Goal: Task Accomplishment & Management: Use online tool/utility

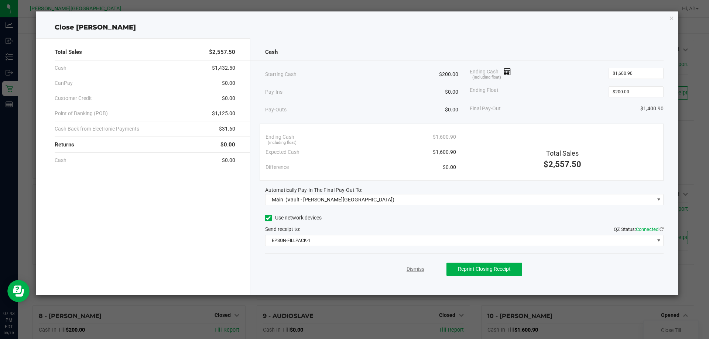
scroll to position [222, 0]
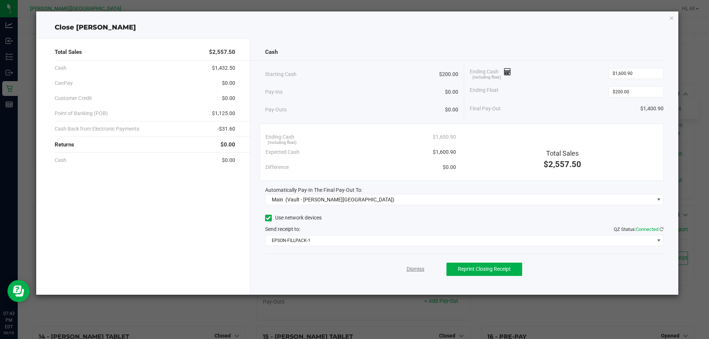
click at [410, 268] on link "Dismiss" at bounding box center [416, 270] width 18 height 8
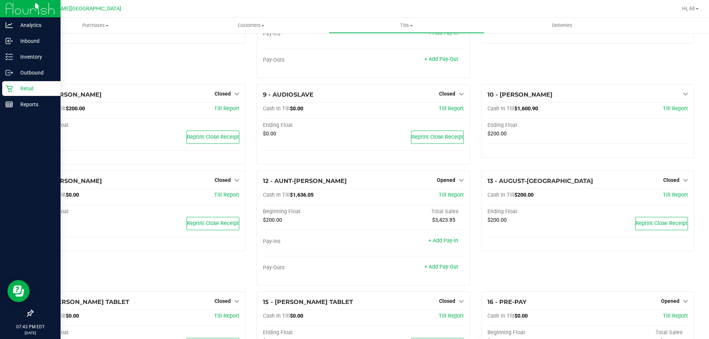
click at [24, 97] on link "Retail" at bounding box center [30, 89] width 61 height 16
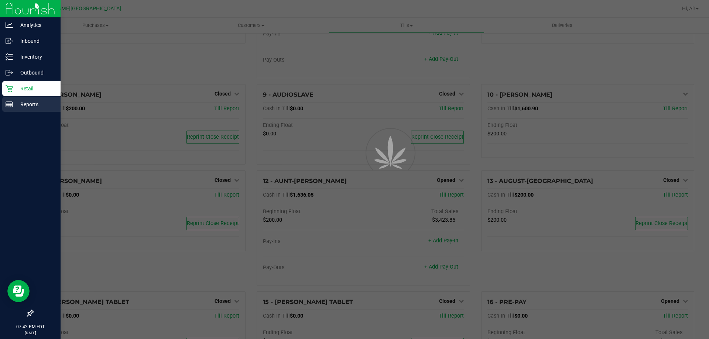
click at [24, 102] on p "Reports" at bounding box center [35, 104] width 44 height 9
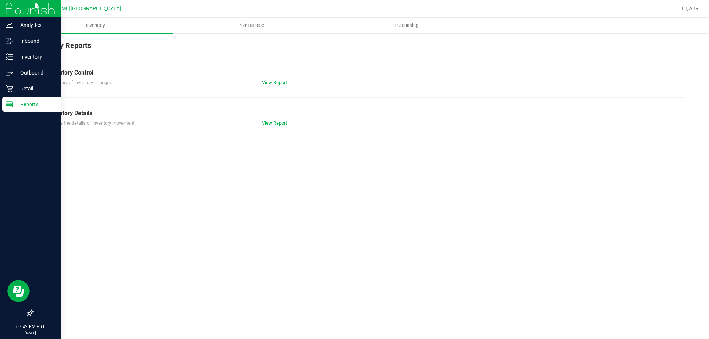
click at [468, 230] on div "Inventory Point of Sale Purchasing Inventory Reports Inventory Control Summary …" at bounding box center [364, 179] width 692 height 322
click at [250, 27] on span "Point of Sale" at bounding box center [251, 25] width 46 height 7
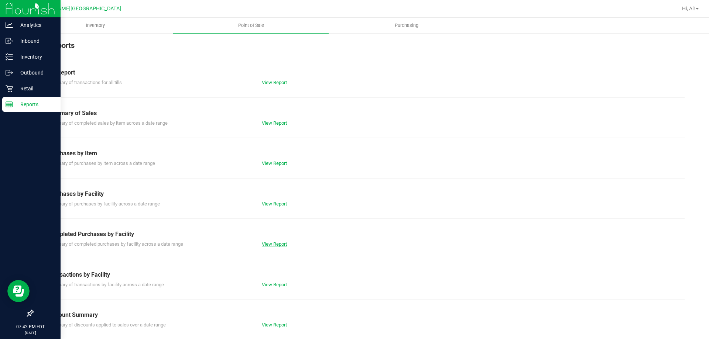
click at [281, 243] on link "View Report" at bounding box center [274, 245] width 25 height 6
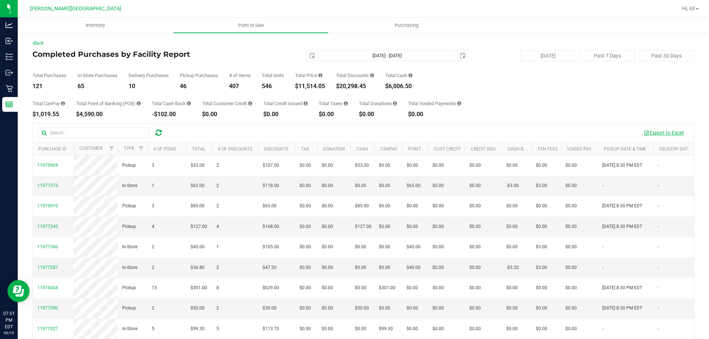
click at [675, 129] on button "Export to Excel" at bounding box center [664, 133] width 50 height 13
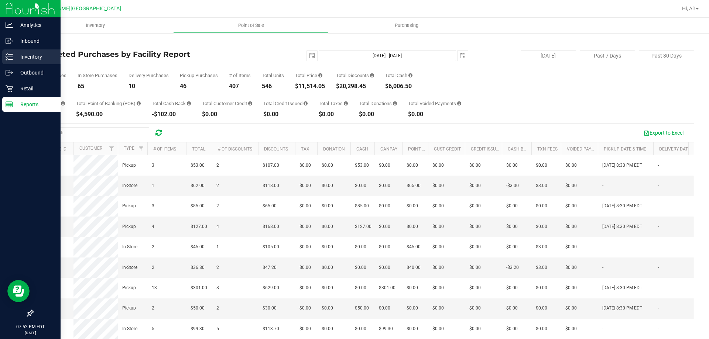
click at [23, 60] on p "Inventory" at bounding box center [35, 56] width 44 height 9
